Goal: Task Accomplishment & Management: Use online tool/utility

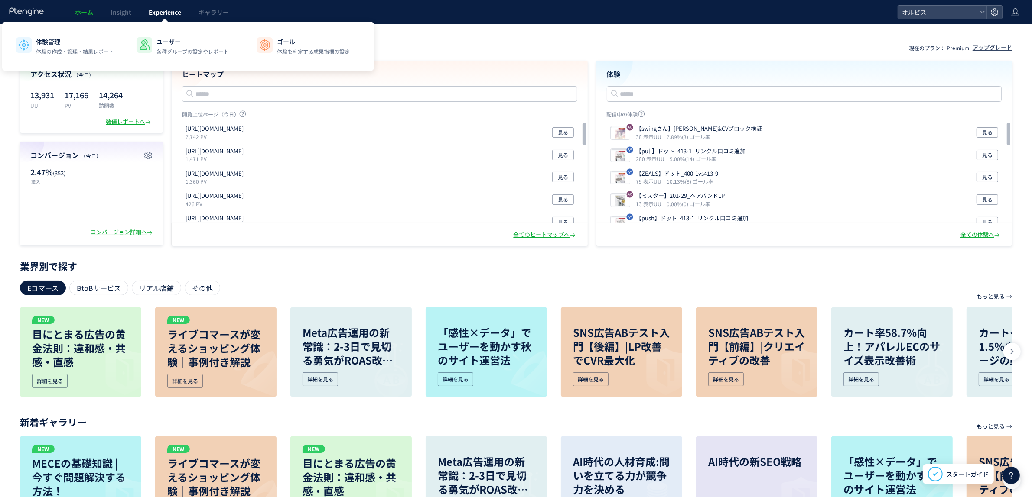
click at [165, 22] on div "体験管理 体験の作成・管理・結果レポート ユーザー 各種グループの設定やレポート ゴール 体験を判定する成果指標の設定" at bounding box center [188, 46] width 372 height 49
click at [166, 11] on span "Experience" at bounding box center [165, 12] width 32 height 9
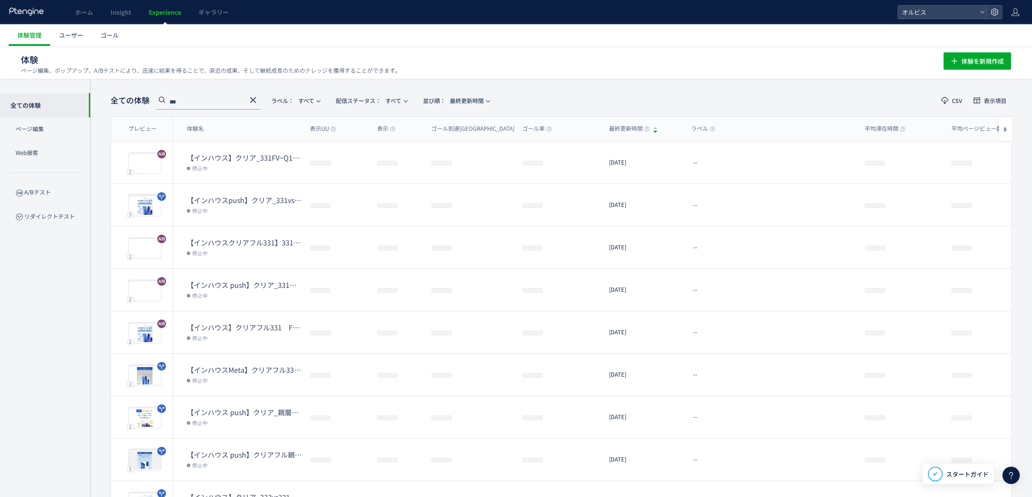
click at [192, 103] on input "***" at bounding box center [208, 103] width 104 height 14
type input "*"
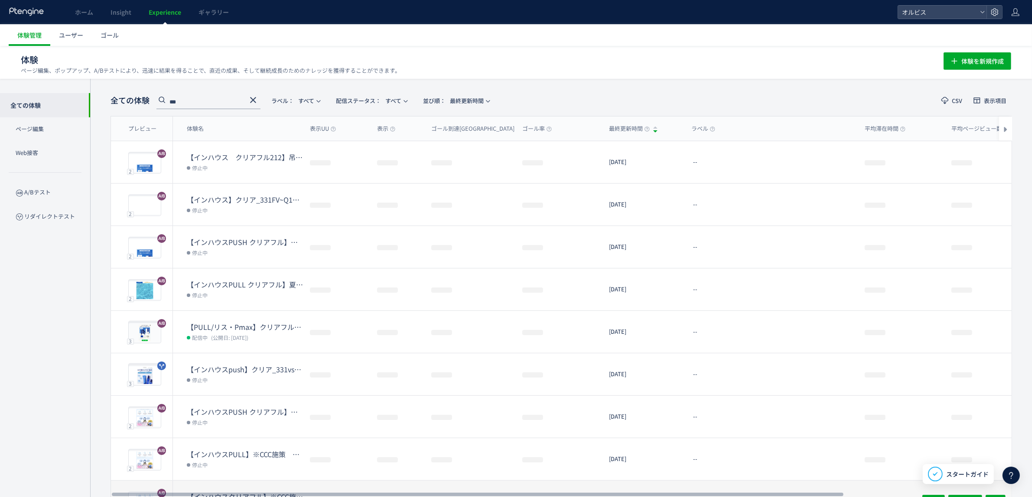
type input "***"
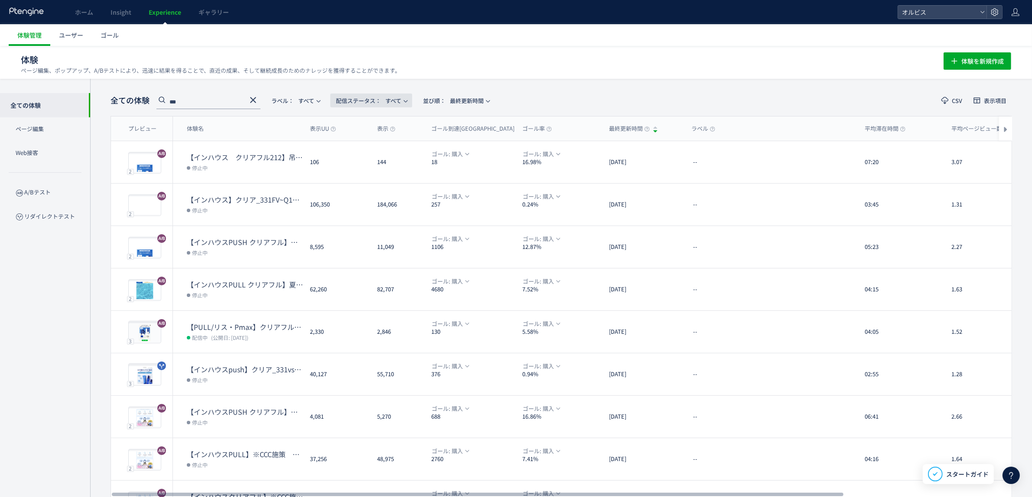
click at [392, 98] on span "配信ステータス​： すべて" at bounding box center [368, 101] width 65 height 14
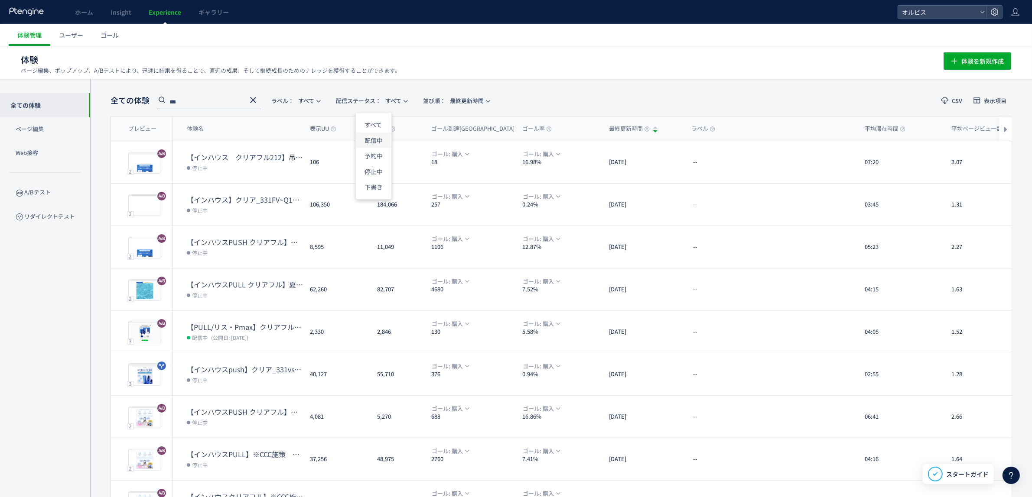
click at [375, 139] on li "配信中" at bounding box center [374, 141] width 36 height 16
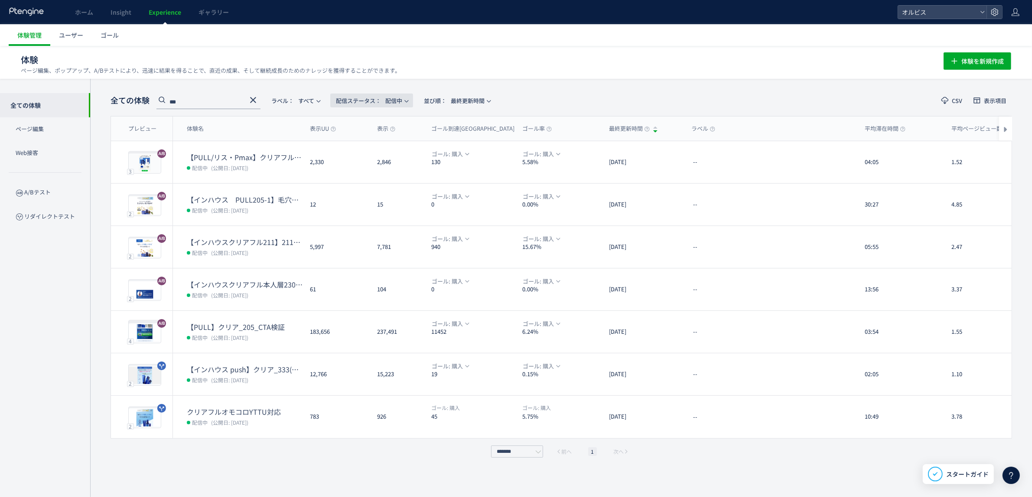
click at [389, 100] on span "配信ステータス​： 配信中" at bounding box center [369, 101] width 66 height 14
click at [379, 124] on li "すべて" at bounding box center [374, 125] width 36 height 16
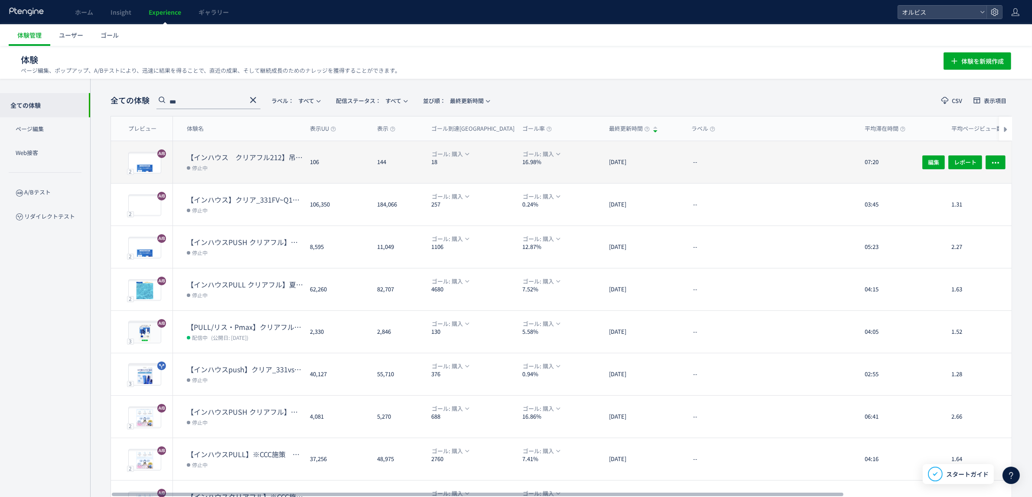
click at [228, 156] on dt "【インハウス　クリアフル212】吊り下げポーチ検証用　夏訴求反映" at bounding box center [245, 158] width 116 height 10
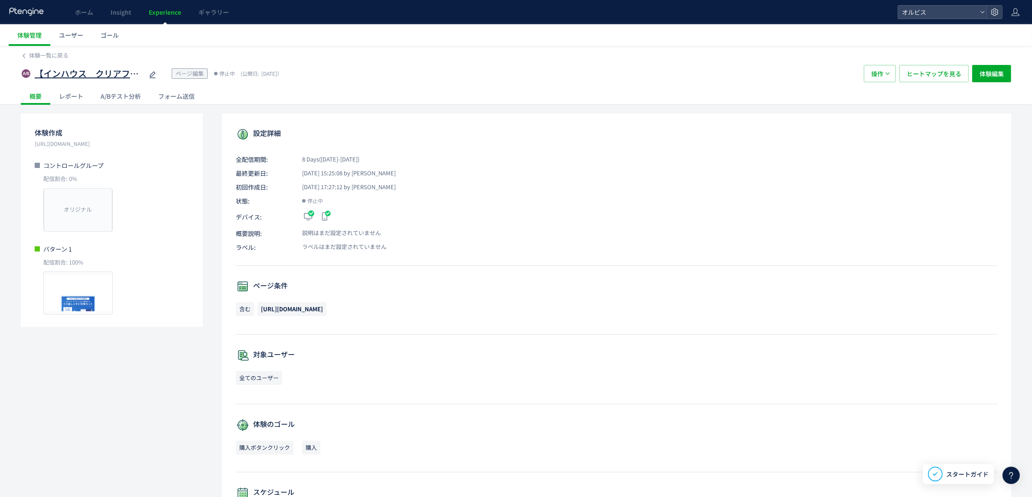
click at [153, 74] on icon at bounding box center [152, 75] width 10 height 10
type input "**********"
click at [872, 75] on span "操作" at bounding box center [877, 73] width 12 height 17
click at [820, 91] on div "概要 レポート A/Bテスト分析 フォーム送信" at bounding box center [516, 96] width 990 height 17
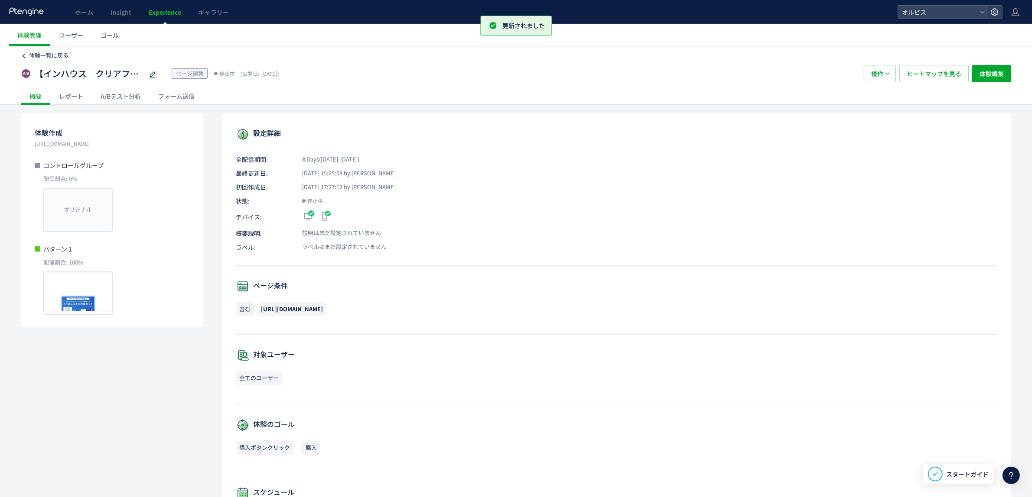
click at [27, 53] on link "体験一覧に戻る" at bounding box center [45, 56] width 48 height 8
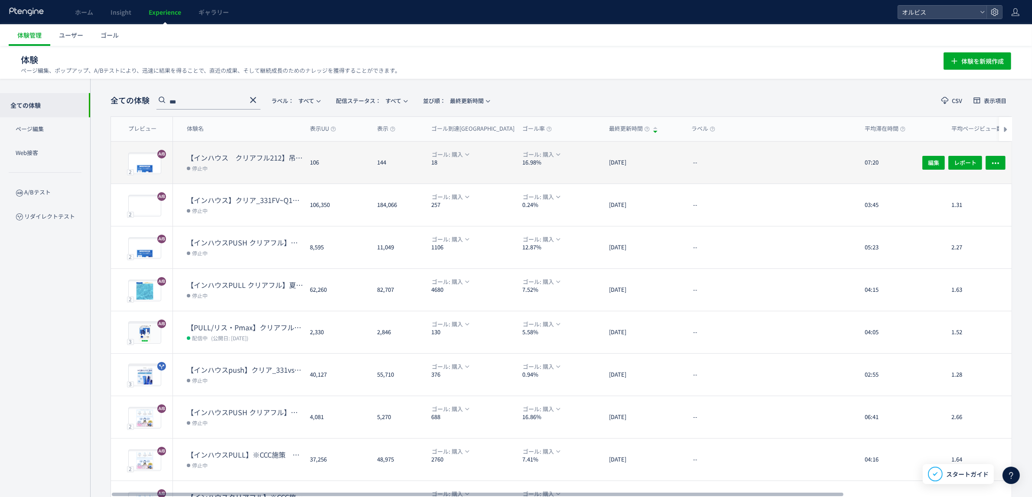
click at [231, 166] on dd "停止中" at bounding box center [245, 167] width 116 height 11
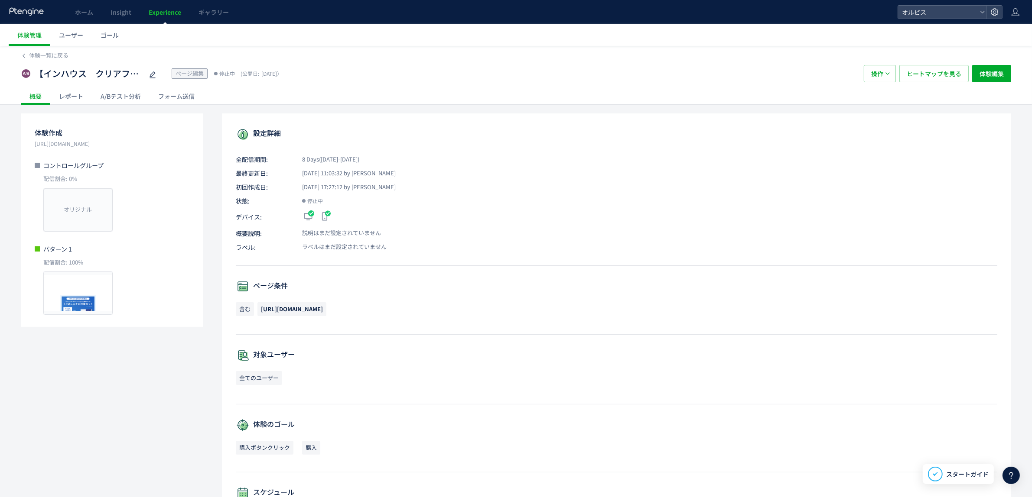
click at [130, 94] on div "A/Bテスト分析" at bounding box center [121, 96] width 58 height 17
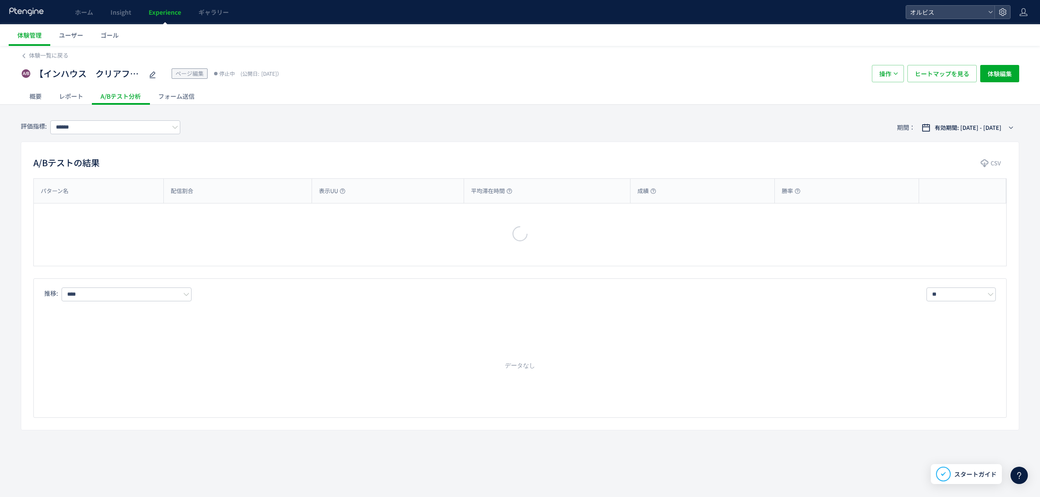
type input "*********"
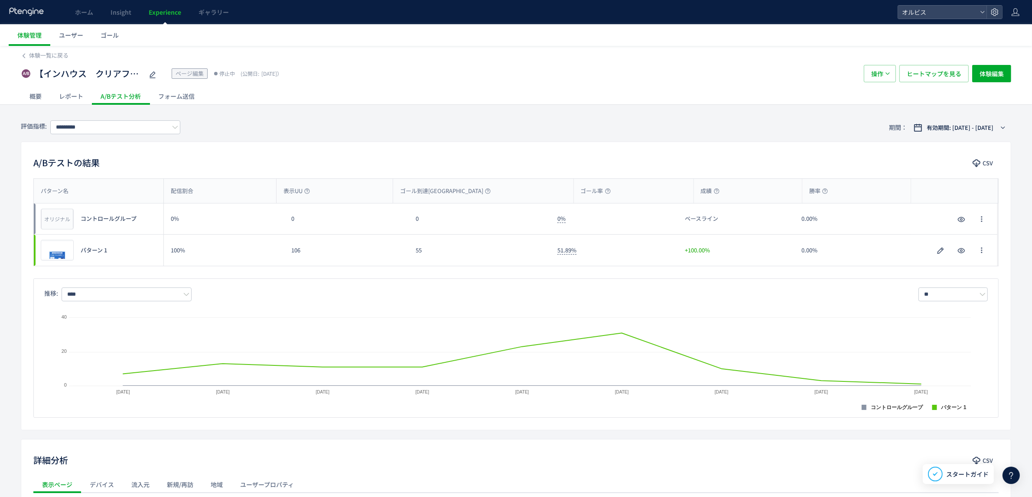
click at [35, 94] on div "概要" at bounding box center [35, 96] width 29 height 17
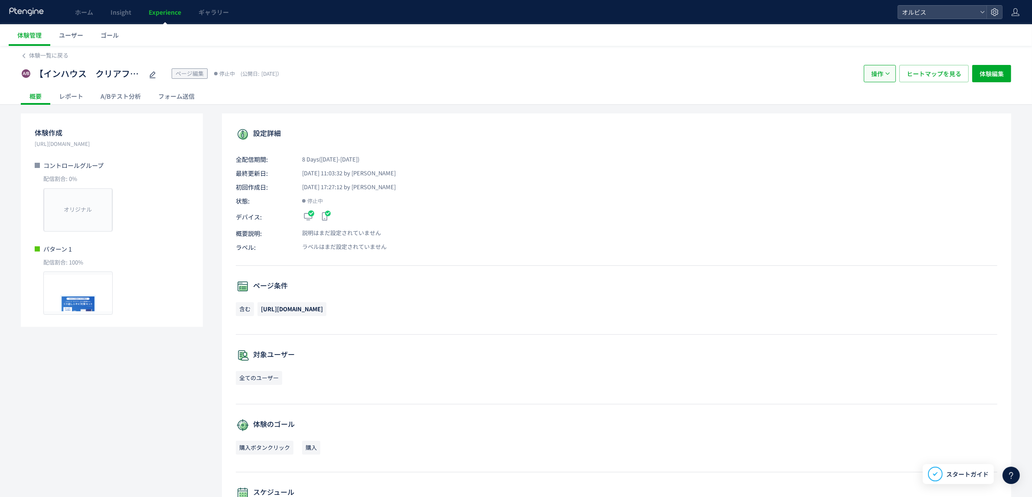
click at [877, 72] on span "操作" at bounding box center [877, 73] width 12 height 17
click at [982, 76] on span "体験編集" at bounding box center [991, 73] width 24 height 17
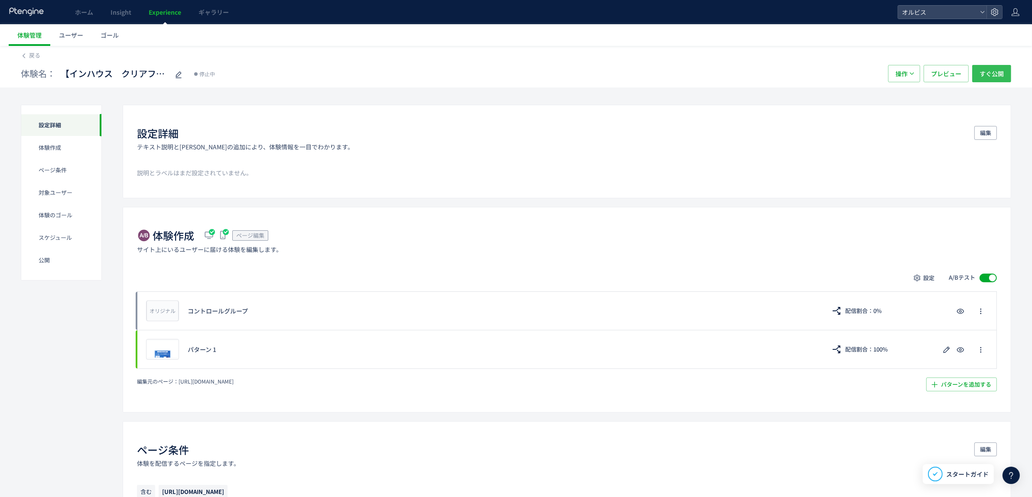
click at [988, 65] on span "すぐ公開" at bounding box center [991, 73] width 24 height 17
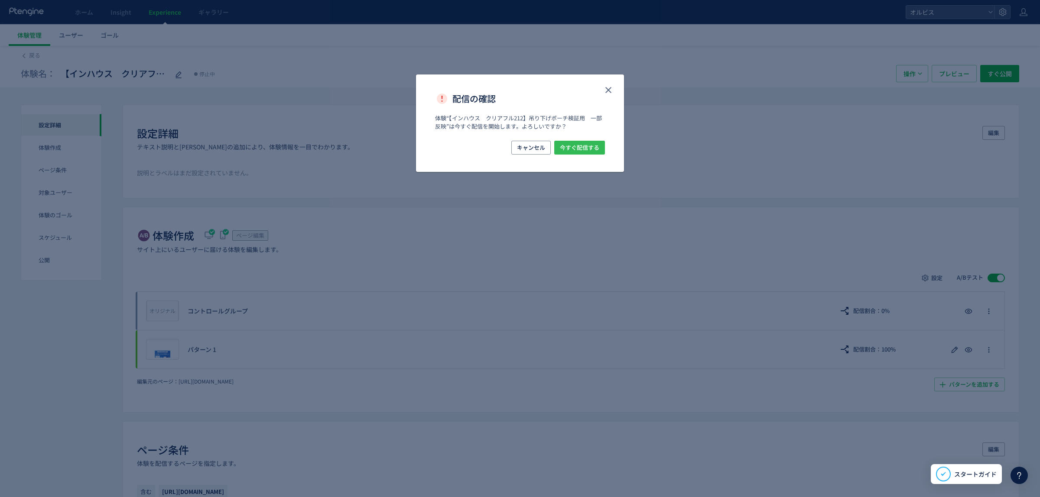
click at [588, 152] on span "今すぐ配信する" at bounding box center [579, 148] width 39 height 14
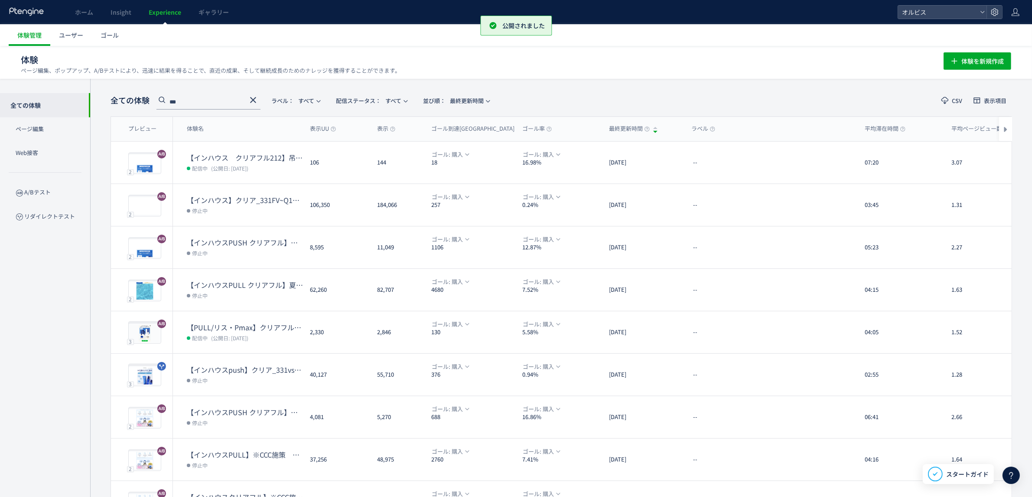
click at [250, 100] on icon at bounding box center [253, 100] width 10 height 10
